Goal: Task Accomplishment & Management: Manage account settings

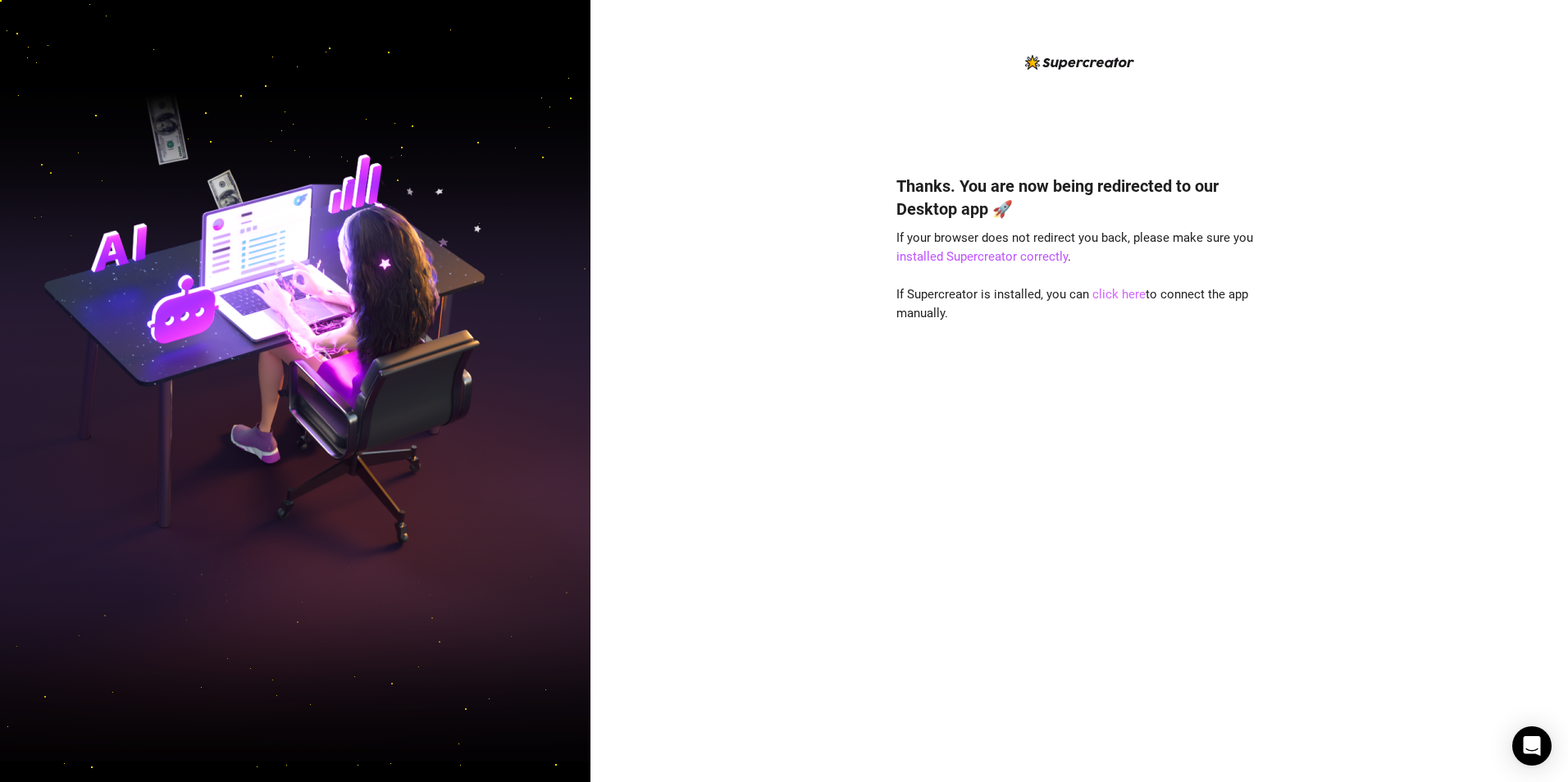
click at [1099, 290] on link "click here" at bounding box center [1119, 294] width 54 height 15
click at [1477, 278] on div "Thanks. You are now being redirected to our Desktop app 🚀 If your browser does …" at bounding box center [1079, 391] width 977 height 782
drag, startPoint x: 1079, startPoint y: 421, endPoint x: 1208, endPoint y: 290, distance: 183.9
click at [1081, 420] on div "Thanks. You are now being redirected to our Desktop app 🚀 If your browser does …" at bounding box center [1079, 454] width 366 height 603
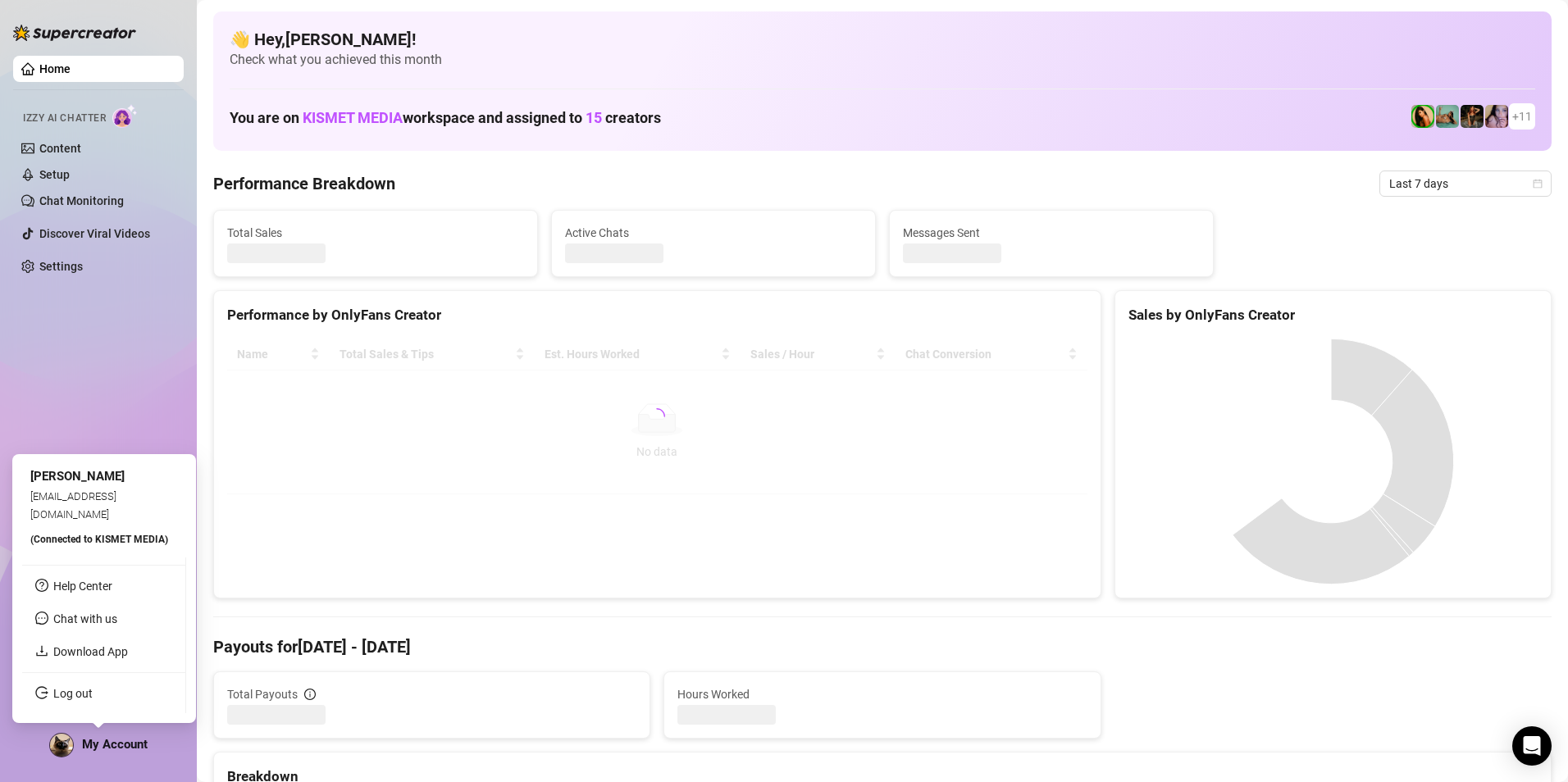
click at [96, 740] on span "My Account" at bounding box center [114, 744] width 65 height 15
click at [93, 691] on link "Log out" at bounding box center [73, 693] width 39 height 13
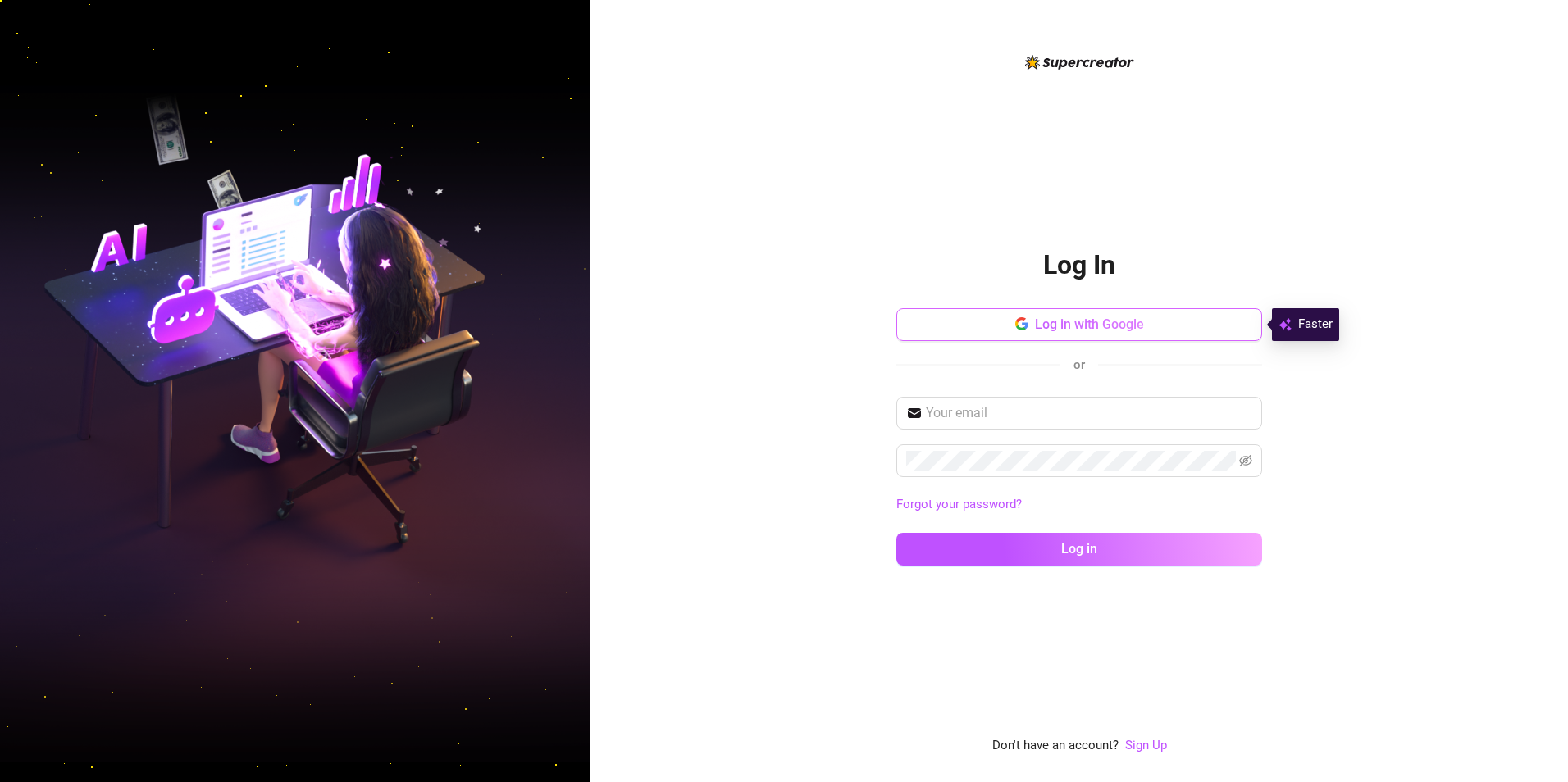
click at [1138, 331] on span "Log in with Google" at bounding box center [1090, 324] width 109 height 16
